Goal: Transaction & Acquisition: Download file/media

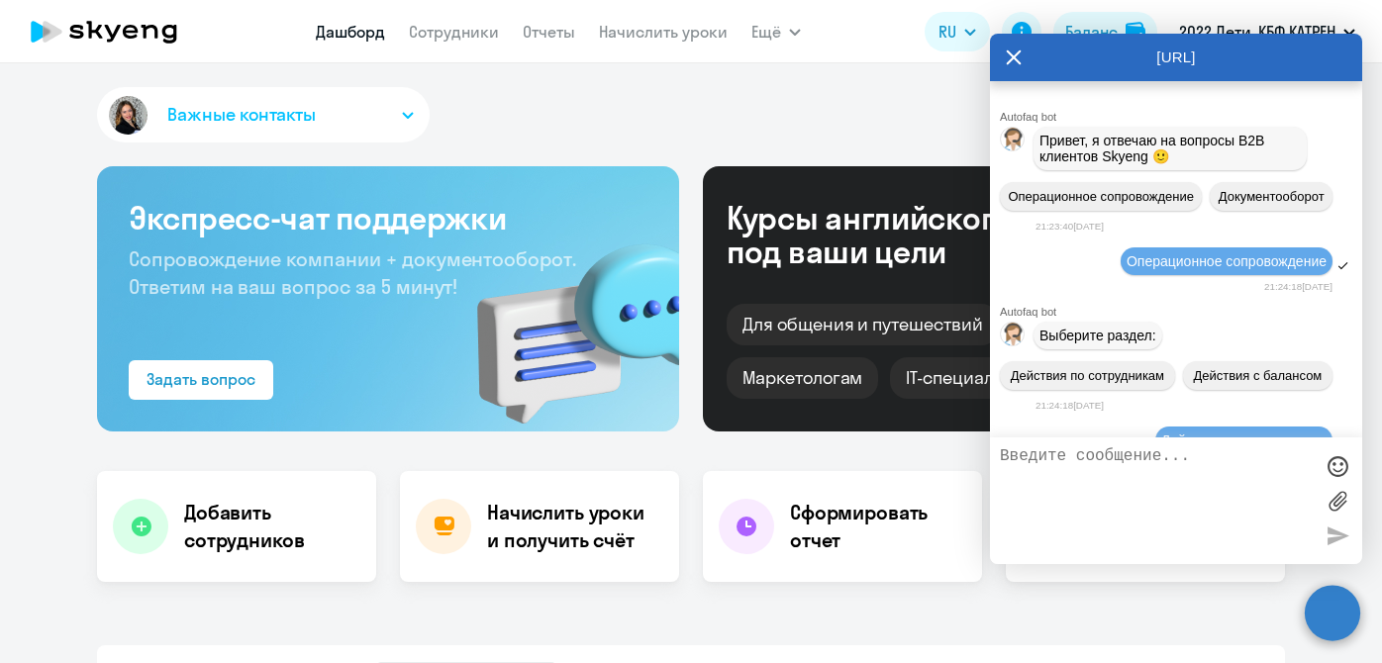
select select "30"
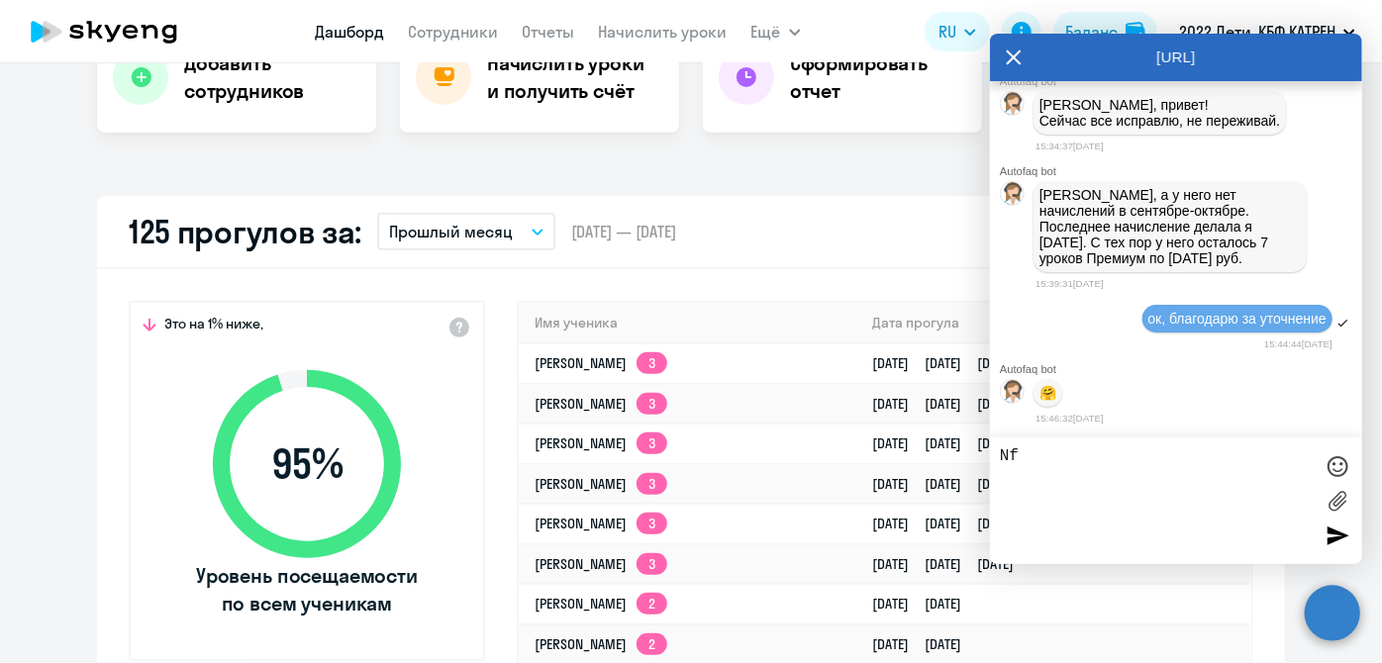
type textarea "N"
type textarea "[PERSON_NAME], диалог можешь закрывать. больше вопросов нет))"
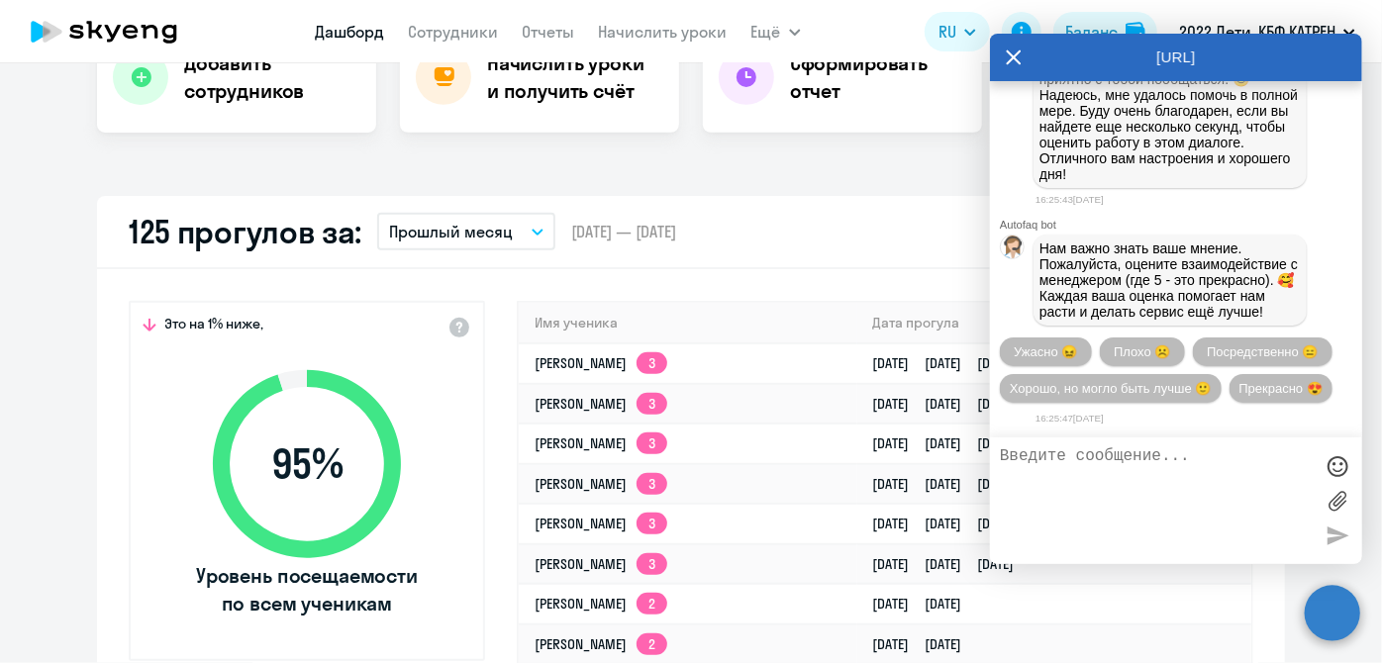
scroll to position [304947, 0]
click at [1239, 391] on span "Прекрасно 😍" at bounding box center [1280, 388] width 83 height 15
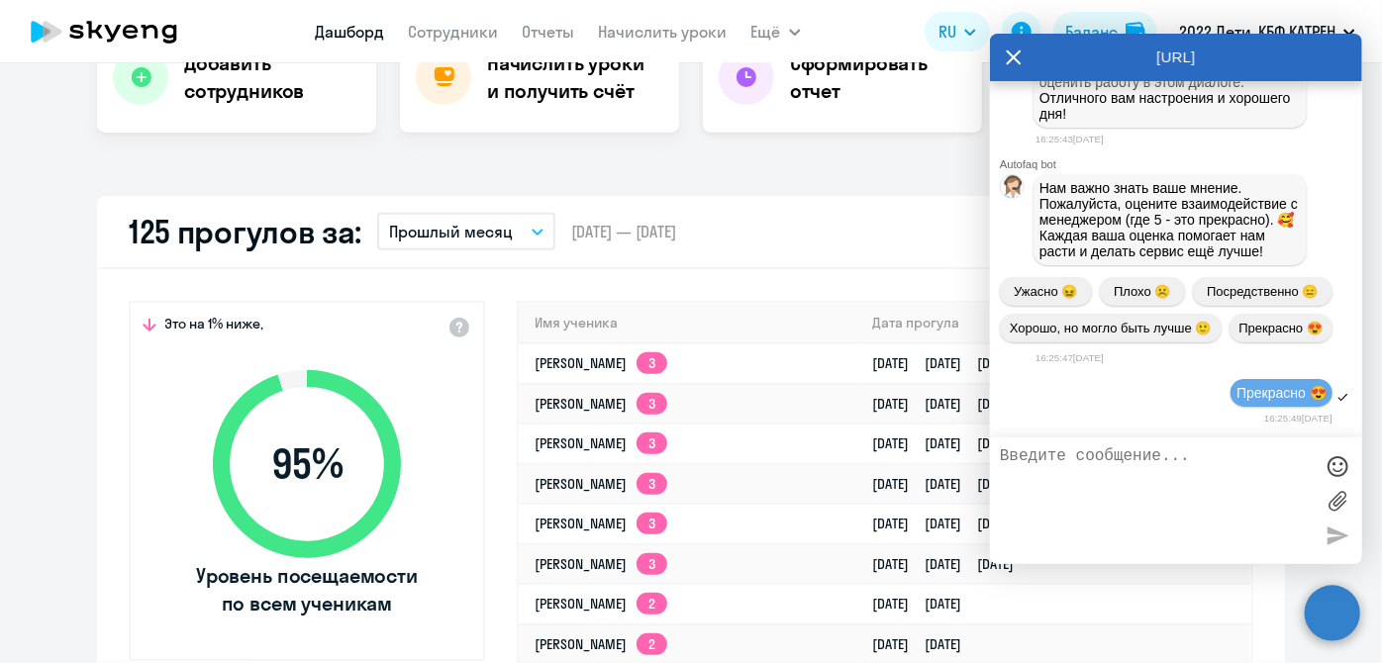
scroll to position [305011, 0]
click at [554, 27] on link "Отчеты" at bounding box center [549, 32] width 52 height 20
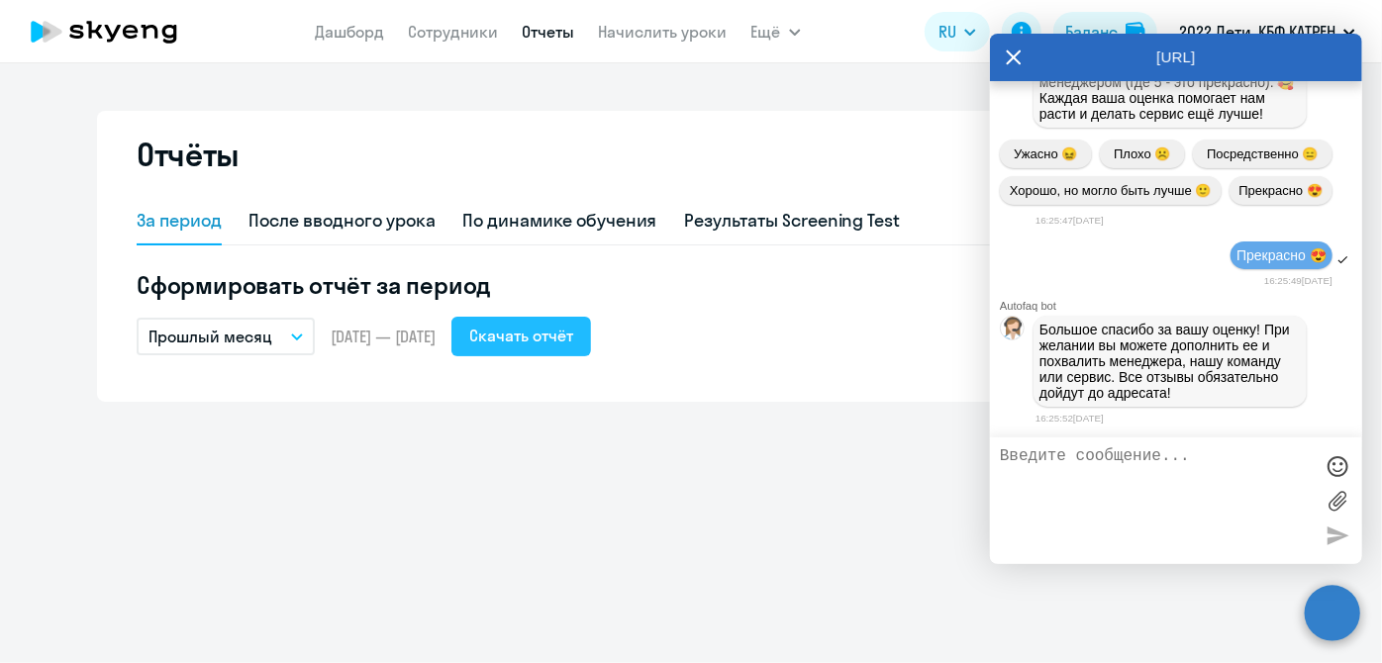
click at [558, 332] on div "Скачать отчёт" at bounding box center [521, 336] width 104 height 24
drag, startPoint x: 1333, startPoint y: 612, endPoint x: 772, endPoint y: 62, distance: 785.3
click at [1331, 612] on circle at bounding box center [1332, 612] width 55 height 55
click at [1003, 63] on div "Отчёты За период После вводного урока По динамике обучения Результаты Screening…" at bounding box center [691, 363] width 1382 height 600
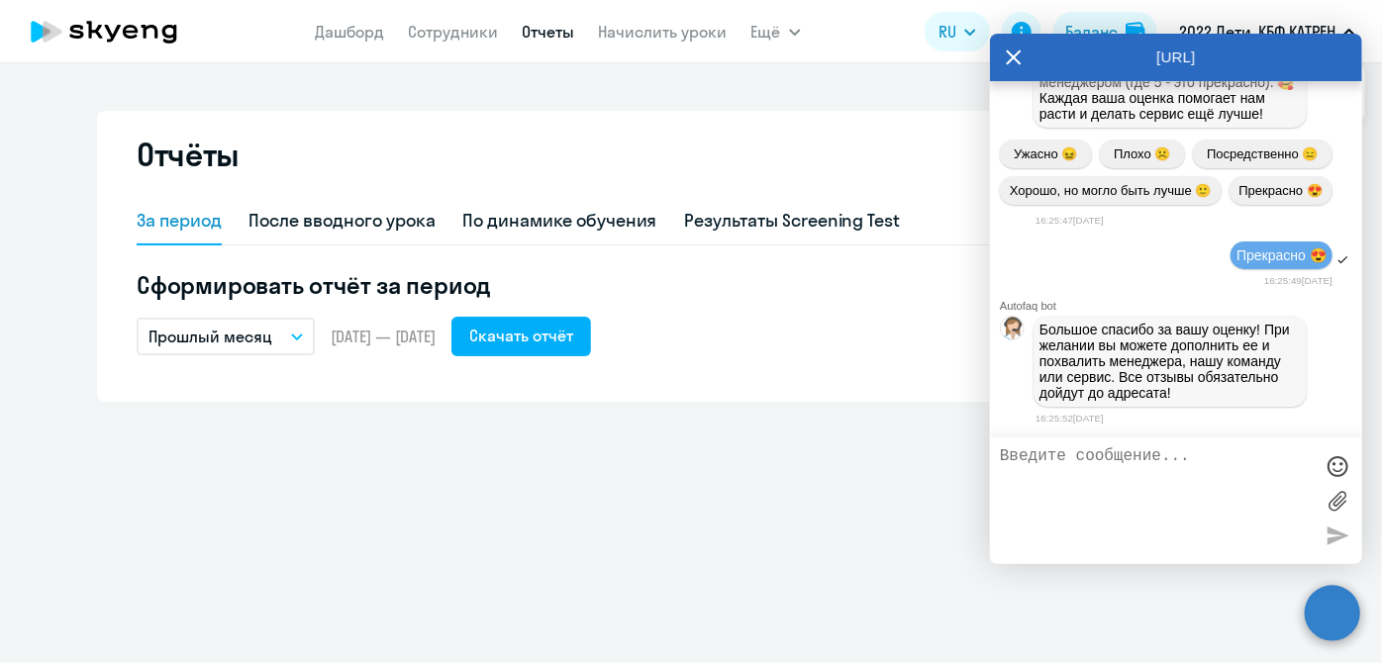
click at [1006, 61] on app-header "[PERSON_NAME] Отчеты Начислить уроки Ещё Документооборот Все продукты Дашборд С…" at bounding box center [691, 31] width 1382 height 63
click at [773, 35] on span "Ещё" at bounding box center [766, 32] width 30 height 24
click at [794, 32] on icon "button" at bounding box center [795, 32] width 10 height 5
click at [1008, 57] on app-header "[PERSON_NAME] Отчеты Начислить уроки Ещё Документооборот Все продукты Дашборд С…" at bounding box center [691, 31] width 1382 height 63
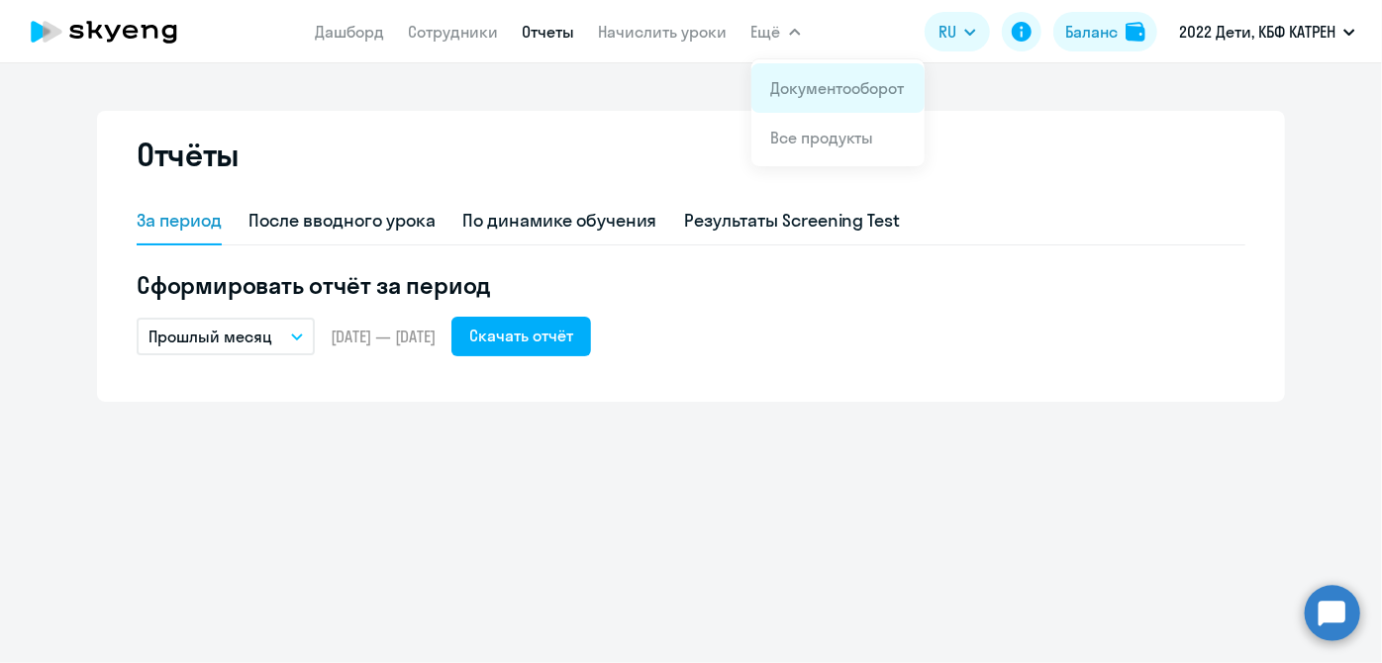
click at [786, 89] on link "Документооборот" at bounding box center [838, 88] width 134 height 20
